Goal: Task Accomplishment & Management: Use online tool/utility

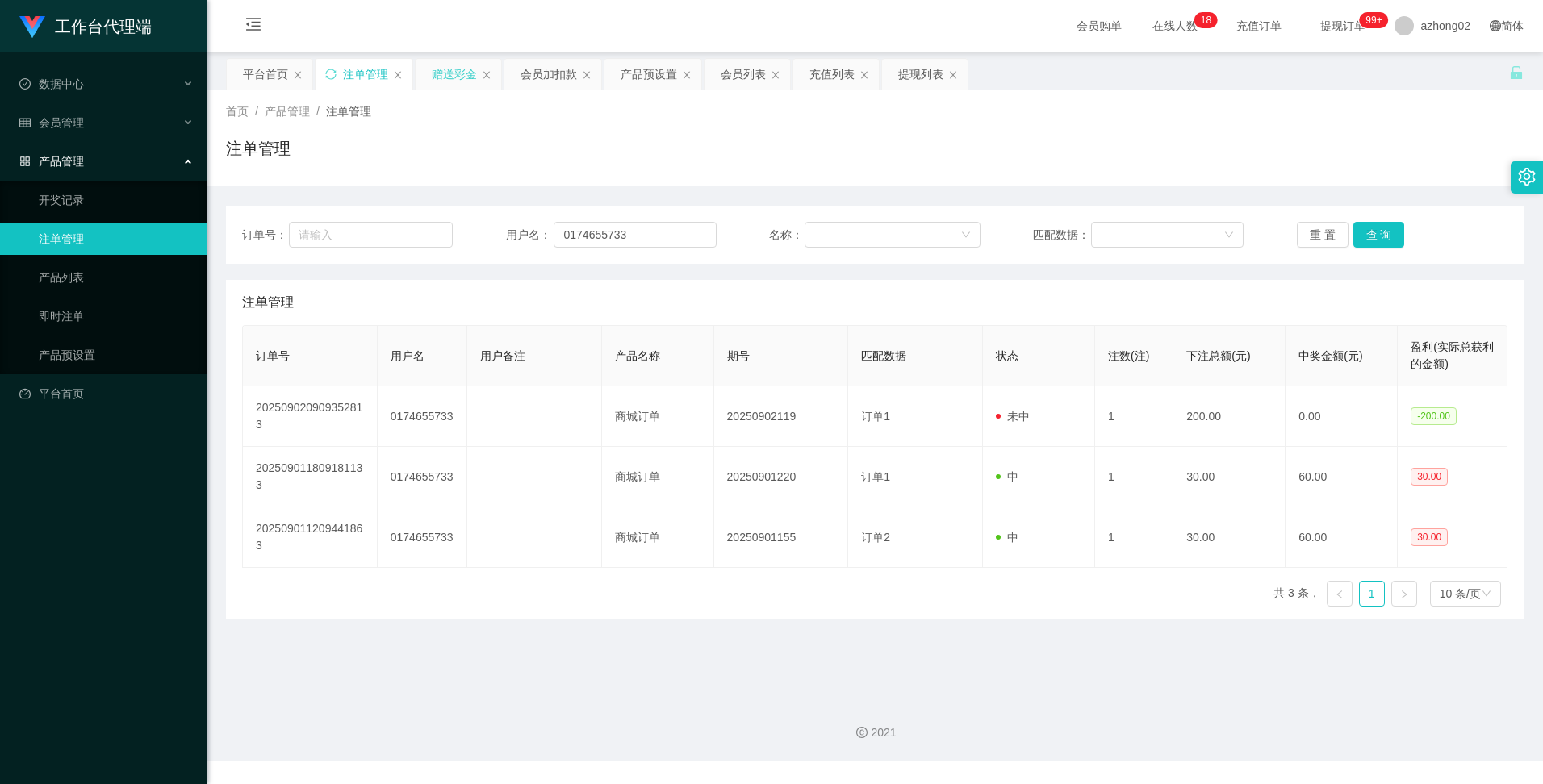
click at [442, 77] on div "赠送彩金" at bounding box center [454, 74] width 45 height 31
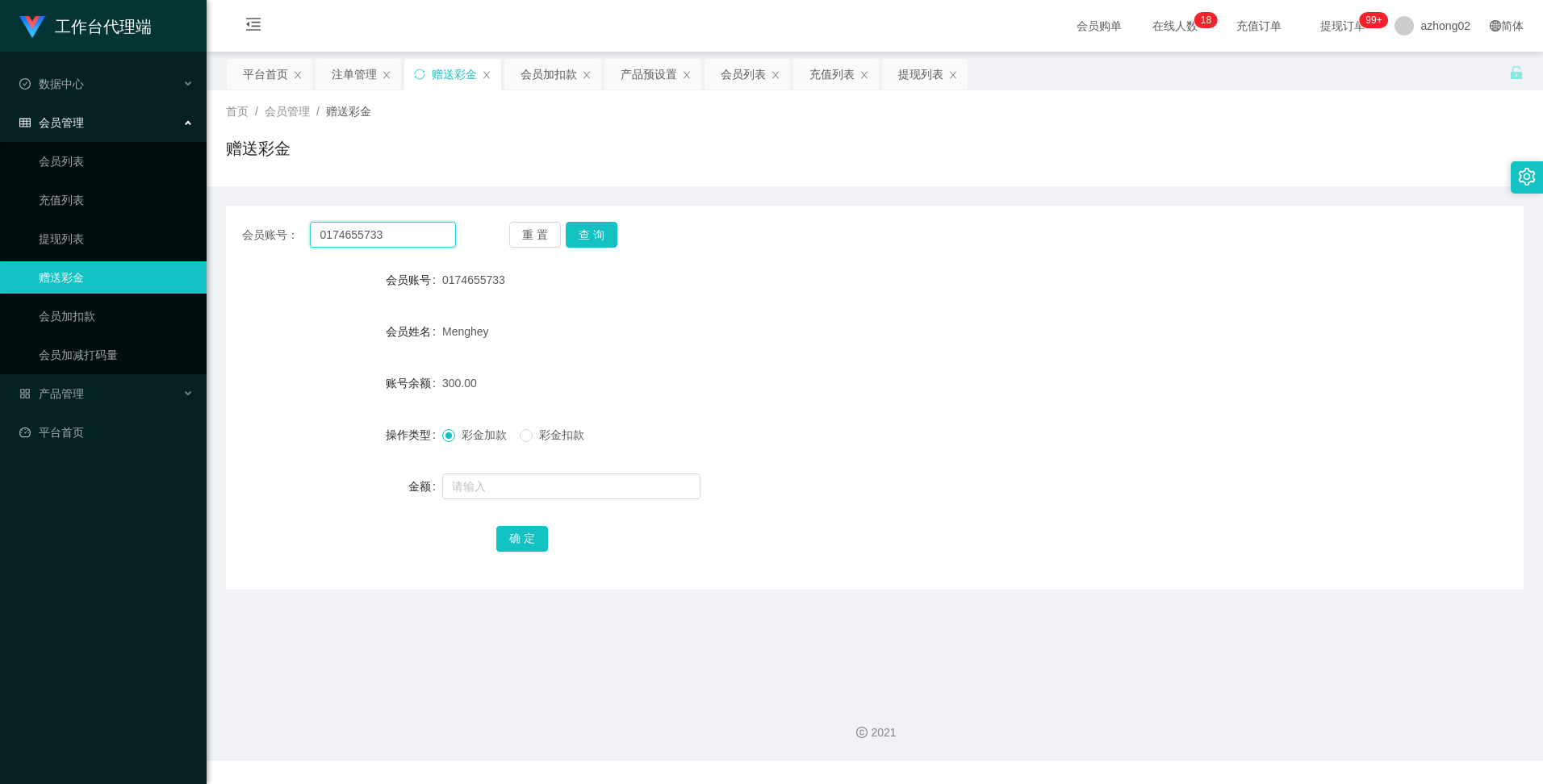
drag, startPoint x: 386, startPoint y: 238, endPoint x: 262, endPoint y: 247, distance: 124.3
click at [267, 245] on div "会员账号： 0174655733" at bounding box center [348, 235] width 214 height 26
paste input "1234567a"
type input "1234567a"
click at [586, 235] on button "查 询" at bounding box center [591, 235] width 52 height 26
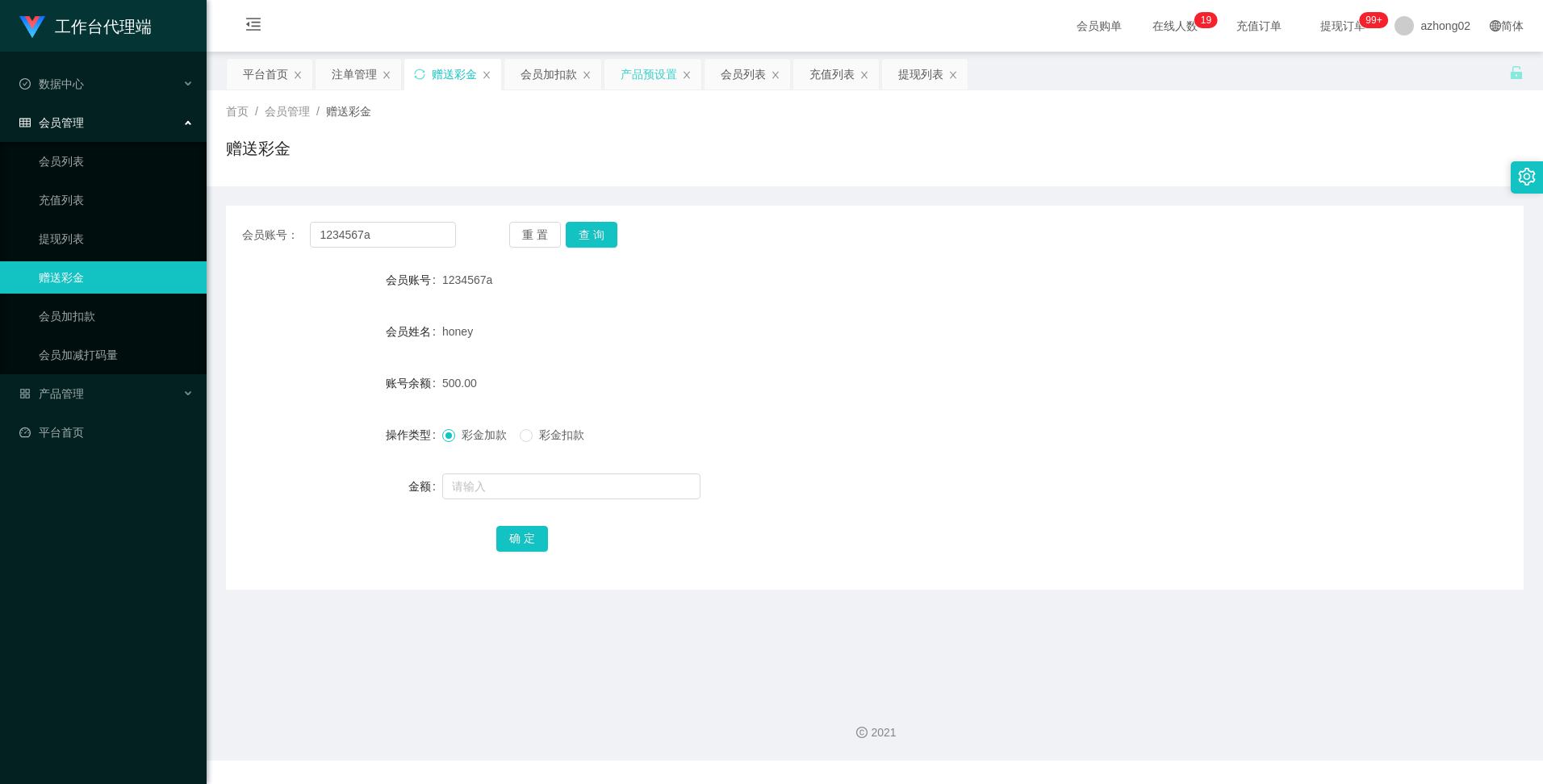
click at [653, 73] on div "产品预设置" at bounding box center [648, 74] width 56 height 31
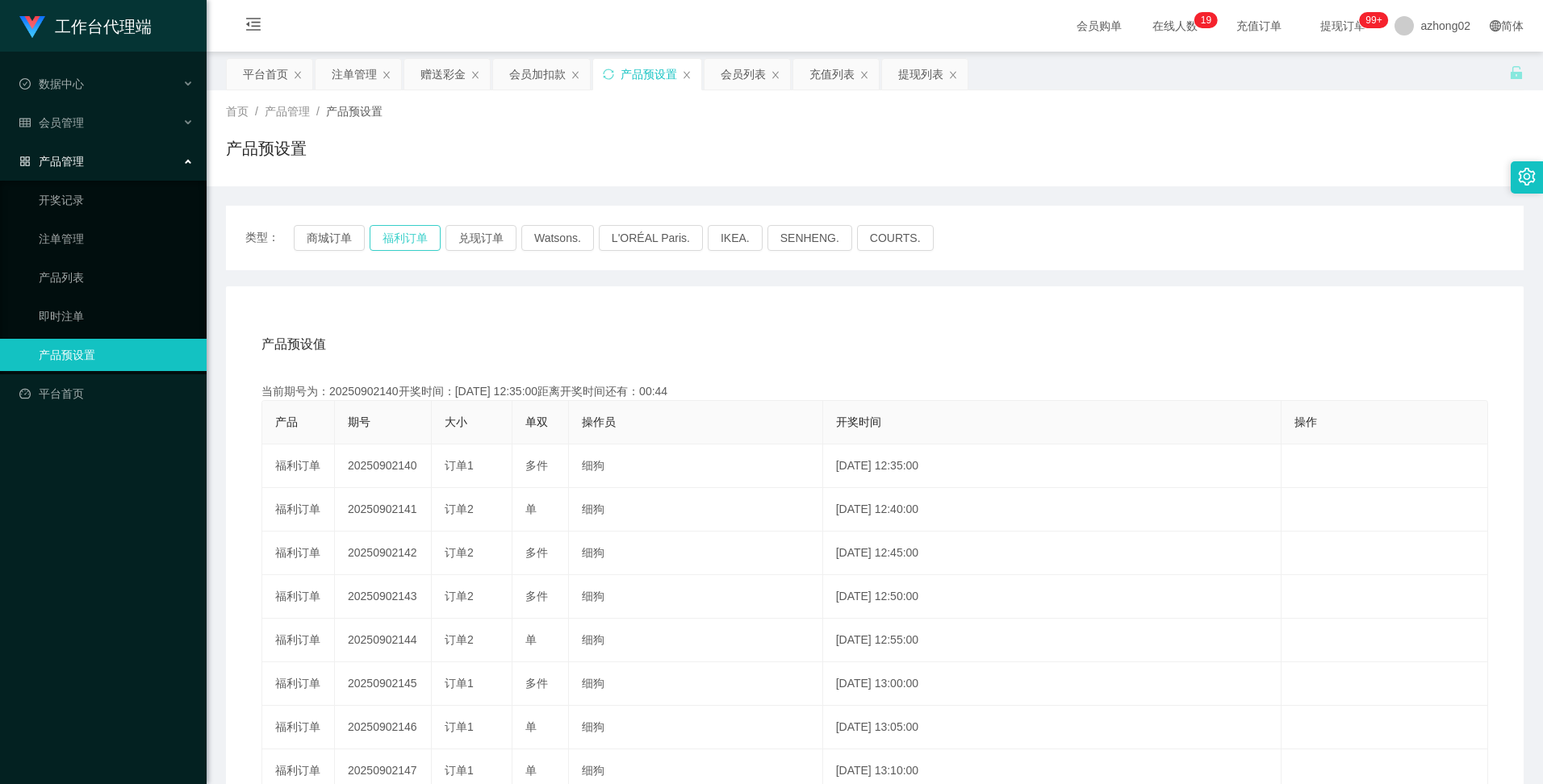
click at [409, 235] on button "福利订单" at bounding box center [405, 238] width 71 height 26
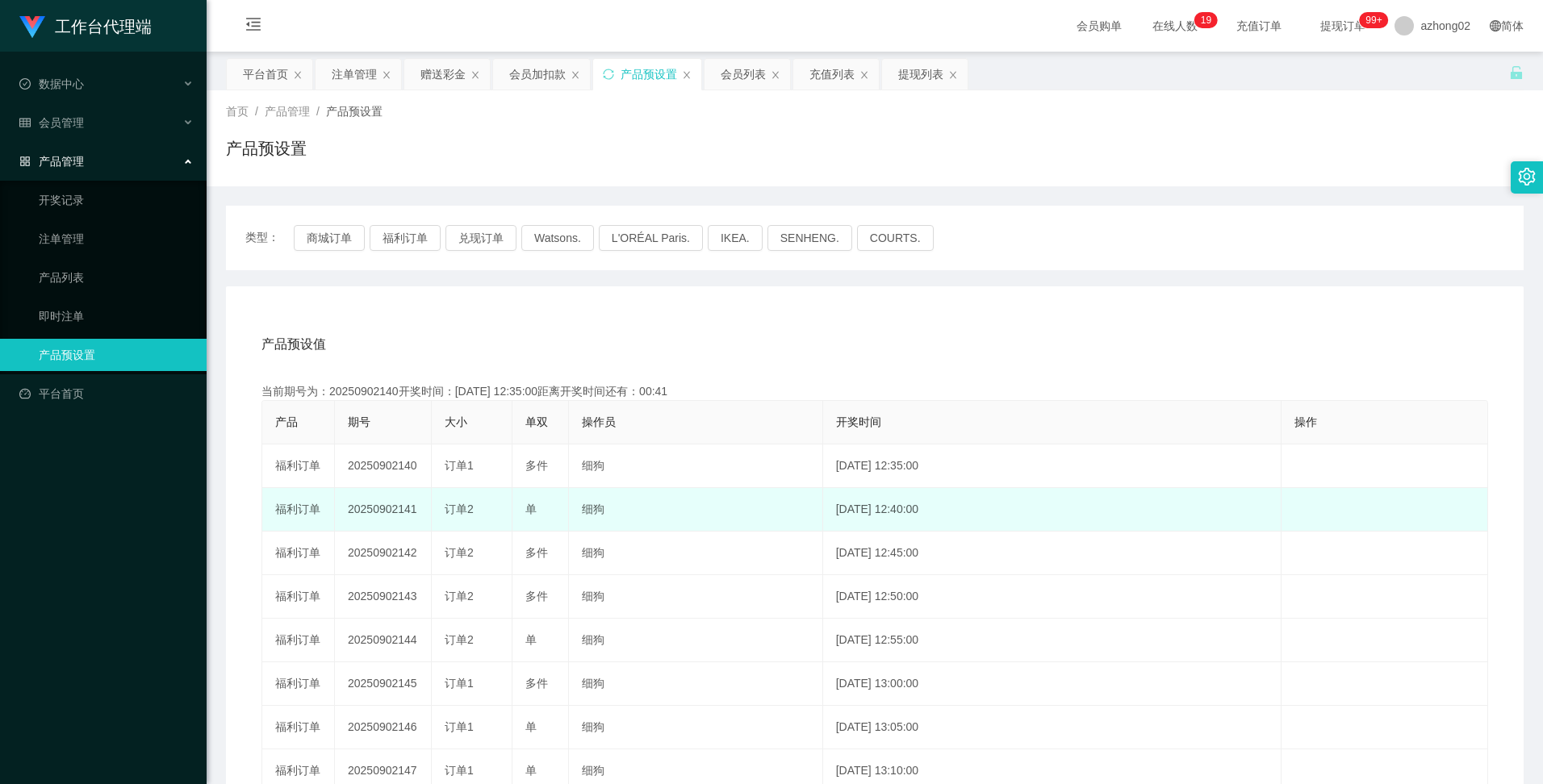
click at [353, 507] on td "20250902141" at bounding box center [384, 510] width 97 height 44
copy td "20250902141"
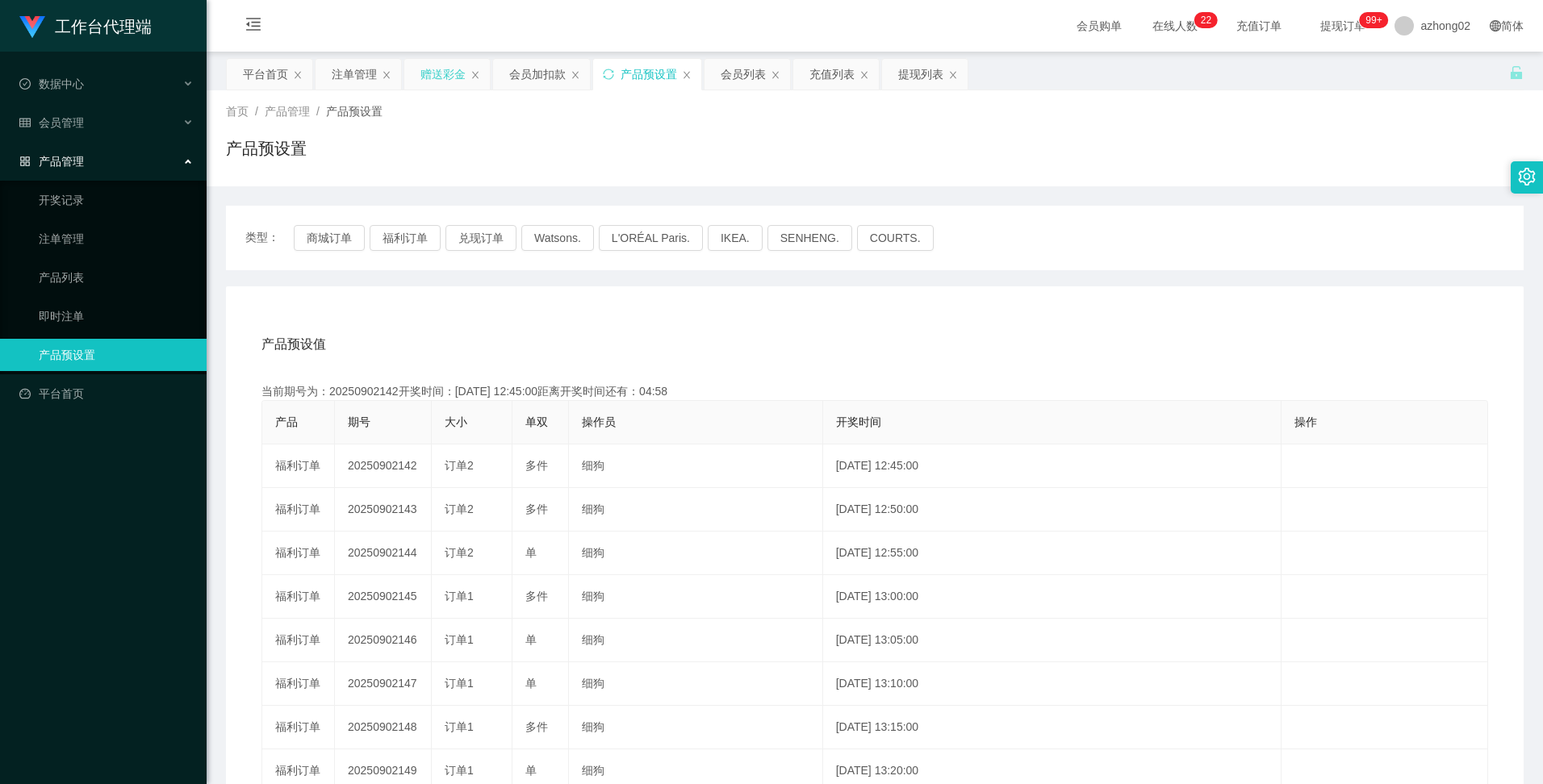
click at [446, 80] on div "赠送彩金" at bounding box center [443, 74] width 45 height 31
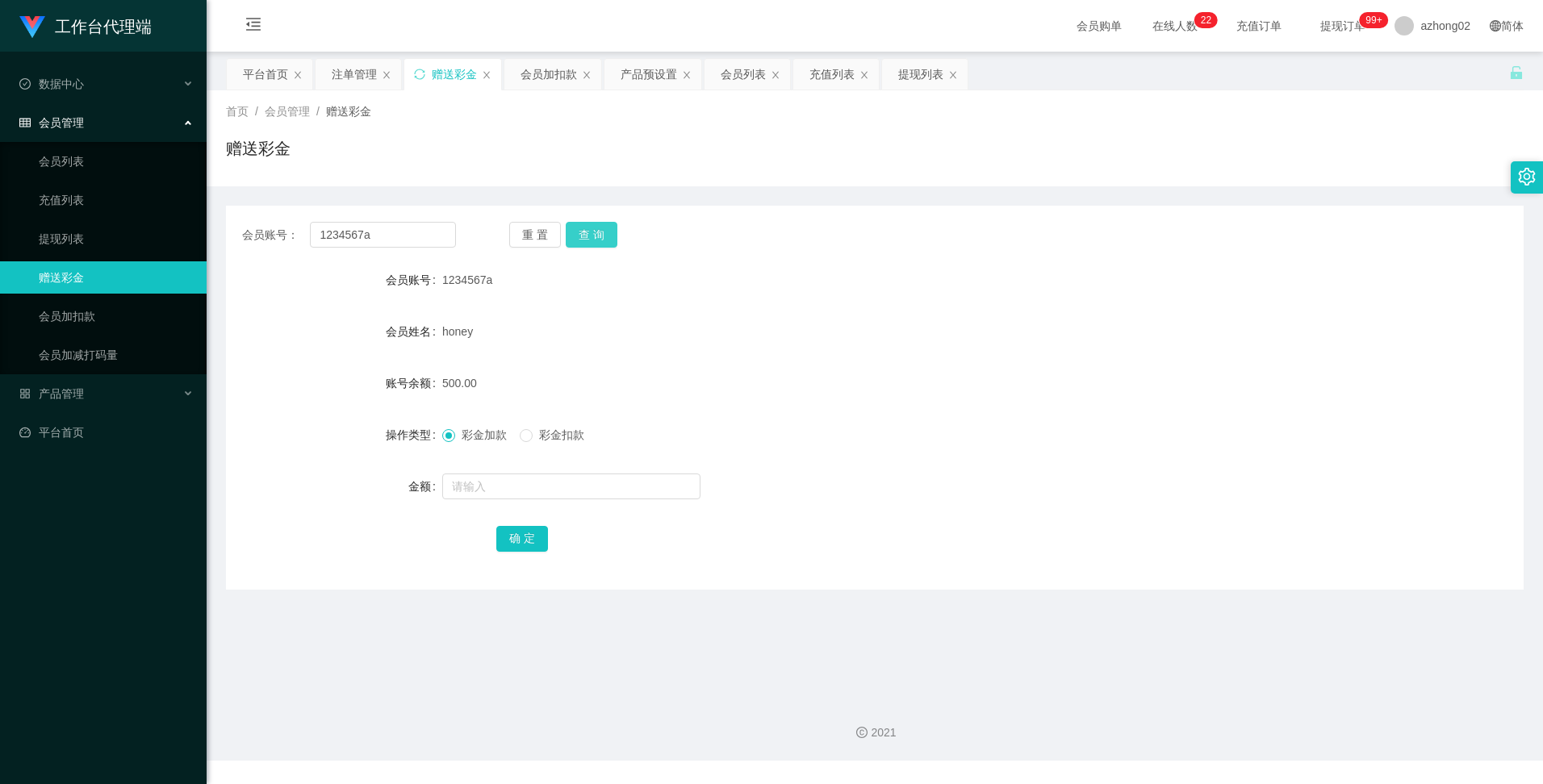
click at [589, 235] on button "查 询" at bounding box center [591, 235] width 52 height 26
drag, startPoint x: 384, startPoint y: 234, endPoint x: 308, endPoint y: 234, distance: 76.0
click at [308, 234] on div "会员账号： 1234567a" at bounding box center [348, 235] width 214 height 26
